Goal: Navigation & Orientation: Understand site structure

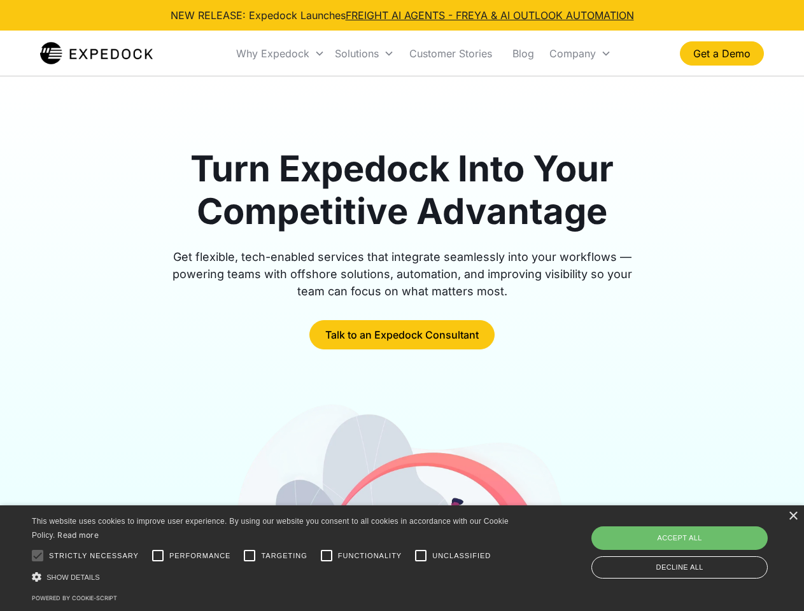
click at [281, 53] on div "Why Expedock" at bounding box center [272, 53] width 73 height 13
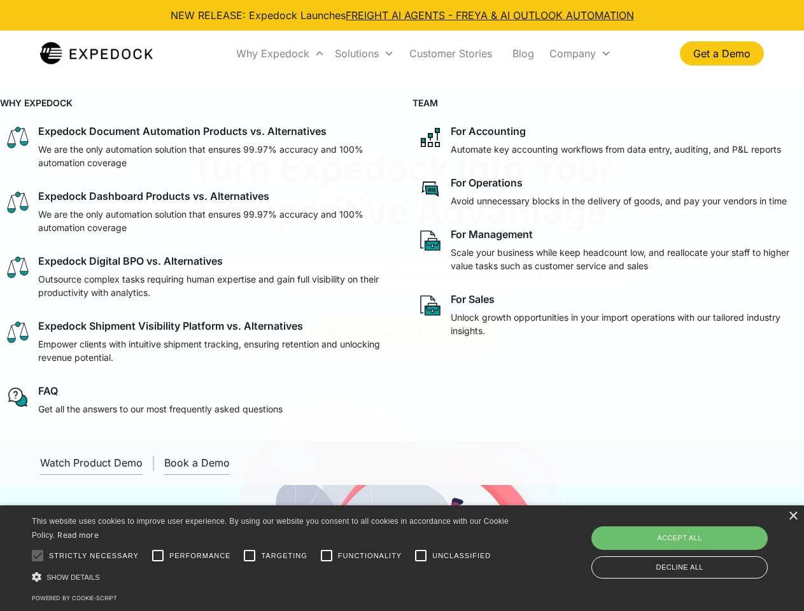
click at [364, 53] on div "Solutions" at bounding box center [357, 53] width 44 height 13
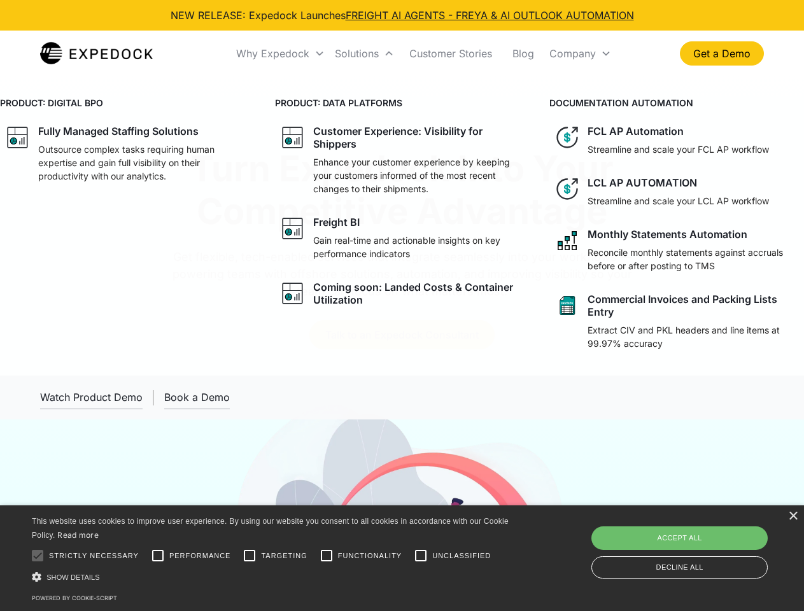
click at [580, 53] on div "Company" at bounding box center [572, 53] width 46 height 13
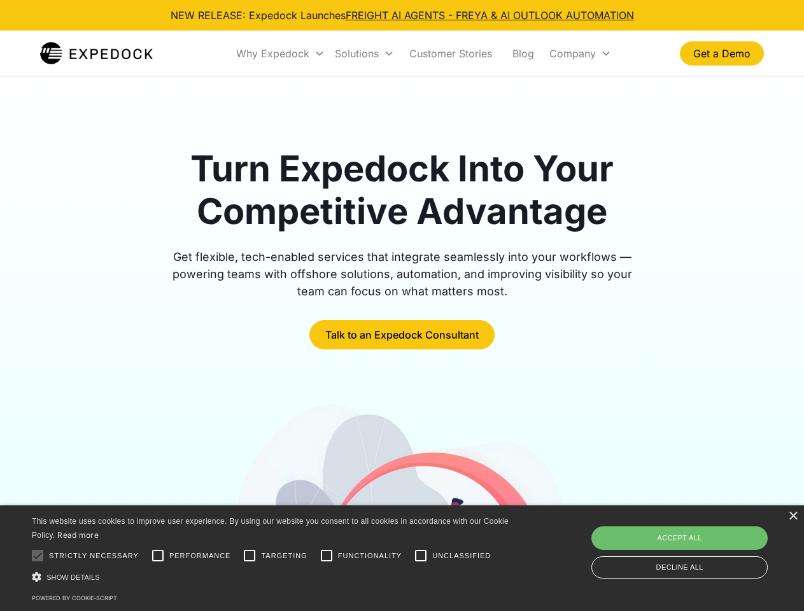
click at [38, 556] on div at bounding box center [37, 555] width 25 height 25
click at [158, 556] on input "Performance" at bounding box center [157, 555] width 25 height 25
checkbox input "true"
click at [249, 556] on input "Targeting" at bounding box center [249, 555] width 25 height 25
checkbox input "true"
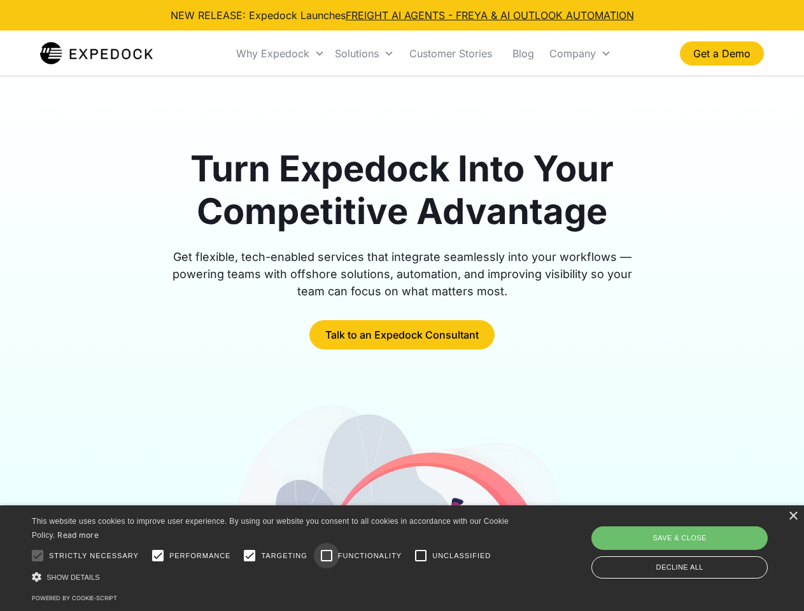
click at [327, 556] on input "Functionality" at bounding box center [326, 555] width 25 height 25
checkbox input "true"
click at [421, 556] on input "Unclassified" at bounding box center [420, 555] width 25 height 25
checkbox input "true"
click at [272, 577] on div "Show details Hide details" at bounding box center [272, 576] width 481 height 13
